Goal: Navigation & Orientation: Find specific page/section

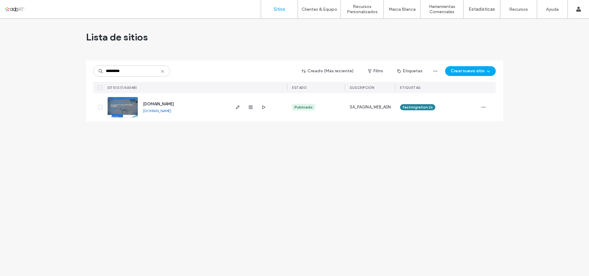
type input "*********"
click at [162, 105] on span "www.aguadesionizadamexicali.com" at bounding box center [158, 104] width 31 height 5
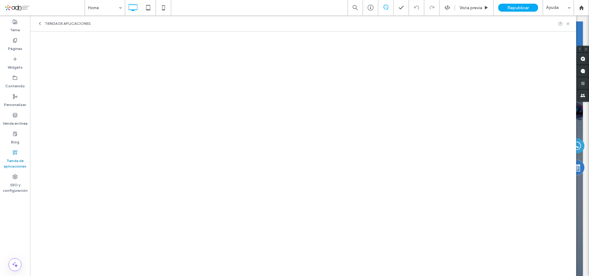
click at [24, 10] on span at bounding box center [45, 8] width 80 height 12
